Goal: Check status: Check status

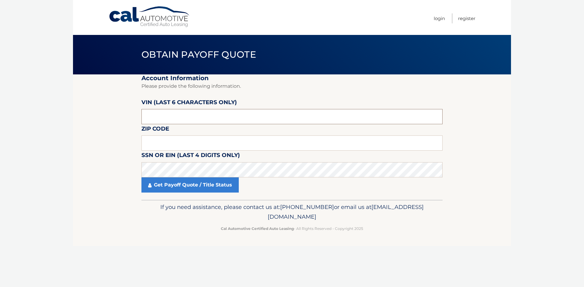
click at [162, 116] on input "text" at bounding box center [291, 116] width 301 height 15
type input "N73360"
type input "15139"
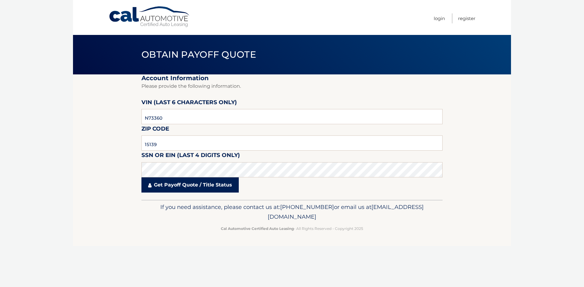
click at [185, 186] on link "Get Payoff Quote / Title Status" at bounding box center [189, 185] width 97 height 15
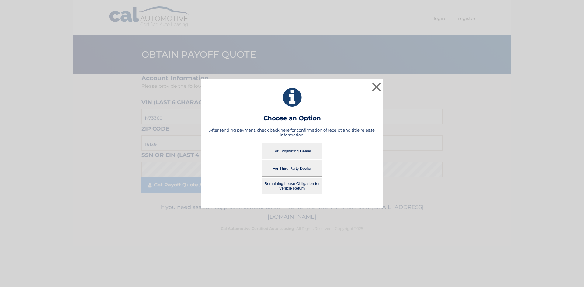
click at [286, 149] on button "For Originating Dealer" at bounding box center [291, 151] width 61 height 17
click at [304, 151] on button "For Originating Dealer" at bounding box center [291, 151] width 61 height 17
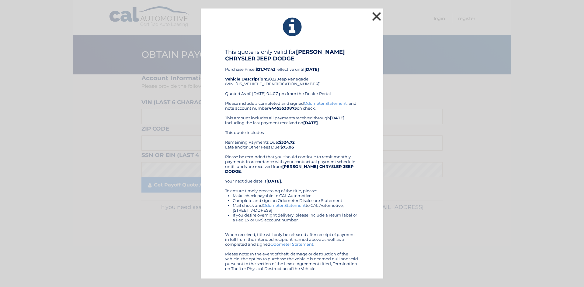
click at [374, 19] on button "×" at bounding box center [376, 16] width 12 height 12
